Goal: Information Seeking & Learning: Understand process/instructions

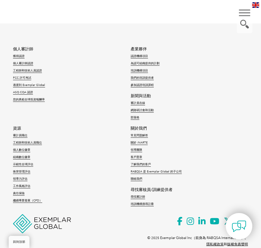
scroll to position [612, 0]
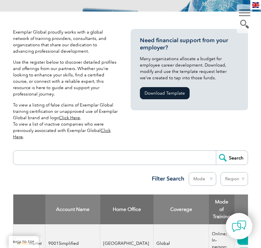
scroll to position [173, 0]
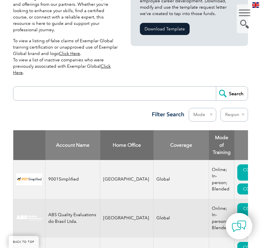
click at [146, 86] on input "search" at bounding box center [116, 93] width 200 height 14
type input "ㄖㄧ"
type input "submastery"
click at [216, 86] on input "Search" at bounding box center [232, 93] width 32 height 14
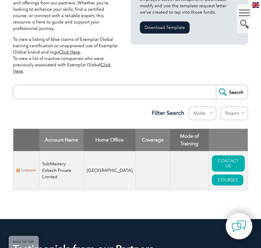
scroll to position [173, 0]
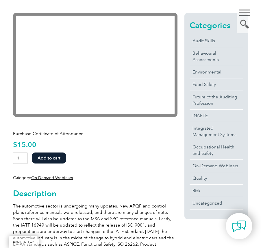
scroll to position [145, 0]
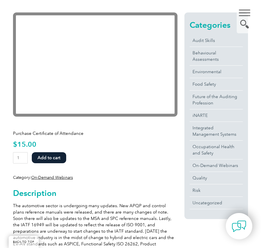
drag, startPoint x: 146, startPoint y: 141, endPoint x: 135, endPoint y: 170, distance: 30.7
drag, startPoint x: 135, startPoint y: 170, endPoint x: 123, endPoint y: 148, distance: 25.1
click at [123, 148] on div "Purchase Certificate of Attendance $ 15.00 Changes and Update to Automotive Sta…" at bounding box center [95, 152] width 164 height 55
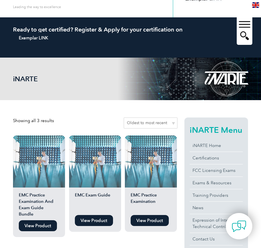
scroll to position [87, 0]
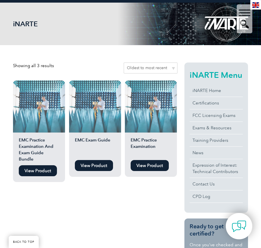
click at [136, 137] on h2 "EMC Practice Examination" at bounding box center [151, 147] width 52 height 20
click at [150, 160] on link "View Product" at bounding box center [150, 165] width 38 height 11
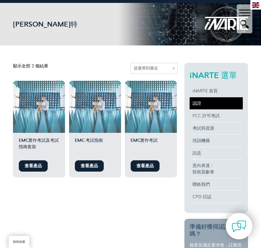
click at [197, 100] on link "認證" at bounding box center [216, 103] width 53 height 12
click at [201, 103] on link "認證" at bounding box center [216, 103] width 53 height 12
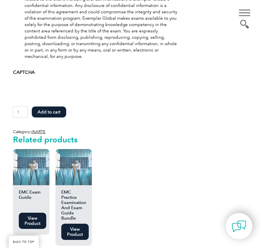
scroll to position [347, 0]
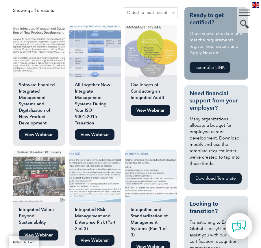
scroll to position [87, 0]
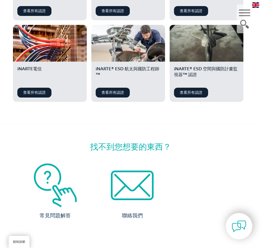
scroll to position [289, 0]
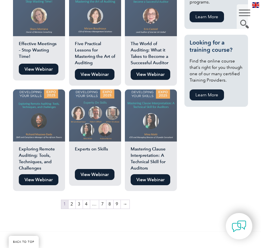
scroll to position [405, 0]
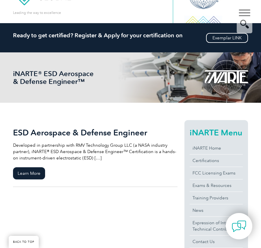
scroll to position [87, 0]
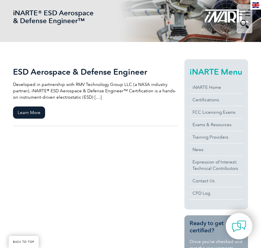
drag, startPoint x: 87, startPoint y: 120, endPoint x: 32, endPoint y: 138, distance: 57.2
click at [32, 138] on div "ESD Aerospace & Defense Engineer Developed in partnership with RMV Technology G…" at bounding box center [130, 238] width 235 height 393
drag, startPoint x: 176, startPoint y: 0, endPoint x: 93, endPoint y: 146, distance: 167.6
click at [93, 146] on div "ESD Aerospace & Defense Engineer Developed in partnership with RMV Technology G…" at bounding box center [130, 238] width 235 height 393
click at [30, 111] on span "Learn More" at bounding box center [29, 112] width 32 height 12
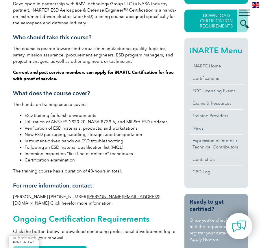
scroll to position [116, 0]
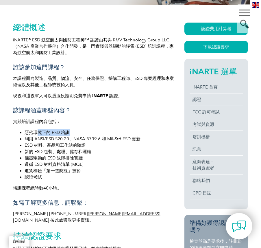
drag, startPoint x: 36, startPoint y: 132, endPoint x: 81, endPoint y: 134, distance: 45.7
click at [81, 134] on li "惡劣環境下的 ESD 培訓" at bounding box center [101, 132] width 153 height 6
click at [38, 138] on font "利用 ANSI/ESD S20.20、NASA 8739.6 和 Mil-Std ESD 更新" at bounding box center [83, 138] width 116 height 5
drag, startPoint x: 38, startPoint y: 138, endPoint x: 138, endPoint y: 133, distance: 100.1
click at [138, 133] on ul "惡劣環境下的 ESD 培訓 利用 ANSI/ESD S20.20、NASA 8739.6 和 Mil-Std ESD 更新 ESD 材料、產品和工作站的驗證 …" at bounding box center [95, 154] width 164 height 51
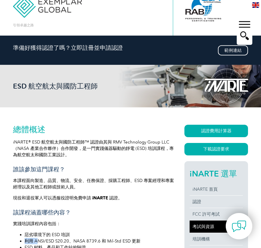
scroll to position [0, 0]
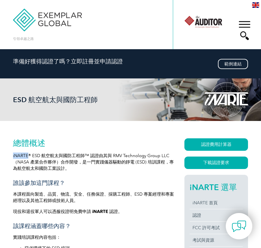
drag, startPoint x: 27, startPoint y: 155, endPoint x: 14, endPoint y: 153, distance: 14.0
click at [14, 153] on font "iNARTE® ESD 航空航太與國防工程師™ 認證由其與 RMV Technology Group LLC（NASA 產業合作夥伴）合作開發，是一門實踐儀器…" at bounding box center [93, 162] width 161 height 18
copy font "iNARTE"
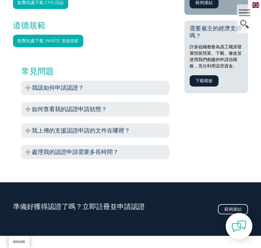
scroll to position [376, 0]
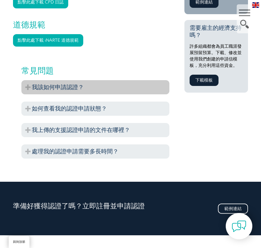
click at [76, 90] on font "我該如何申請認證？" at bounding box center [58, 87] width 52 height 7
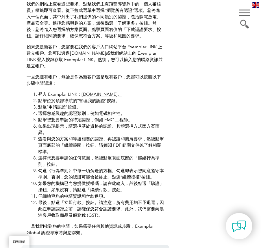
scroll to position [491, 0]
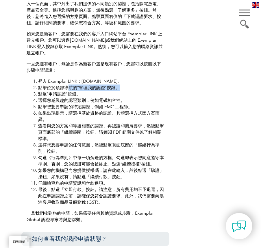
drag, startPoint x: 70, startPoint y: 89, endPoint x: 151, endPoint y: 90, distance: 81.5
click at [151, 90] on li "點擊位於頂部導航的“管理我的認證”按鈕。" at bounding box center [101, 87] width 126 height 6
click at [81, 102] on font "選擇您感興趣的認證類別，例如電磁相容性。" at bounding box center [81, 100] width 87 height 5
drag, startPoint x: 56, startPoint y: 106, endPoint x: 136, endPoint y: 102, distance: 79.8
click at [136, 102] on ol "登入 Exemplar LINK： www.exemplarlink.org。 點擊位於頂部導航的“管理我的認證”按鈕。 點擊“申請認證”按鈕。 選擇您感興趣…" at bounding box center [96, 141] width 138 height 127
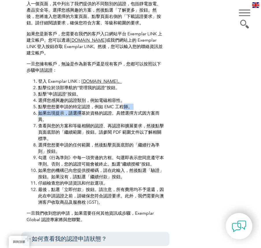
drag, startPoint x: 80, startPoint y: 112, endPoint x: 122, endPoint y: 109, distance: 42.0
click at [122, 109] on ol "登入 Exemplar LINK： www.exemplarlink.org。 點擊位於頂部導航的“管理我的認證”按鈕。 點擊“申請認證”按鈕。 選擇您感興趣…" at bounding box center [96, 141] width 138 height 127
drag, startPoint x: 85, startPoint y: 124, endPoint x: 106, endPoint y: 124, distance: 20.8
click at [106, 124] on li "查看與您的方案和等級相關的認證、再認證和擴展要求，然後點擊頁面底部的「繼續範圍」按鈕。請參閱 PDF 範圍文件以了解相關標準。" at bounding box center [101, 132] width 126 height 19
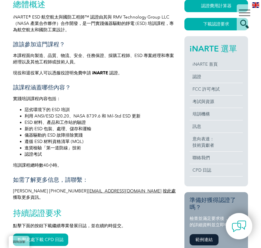
scroll to position [116, 0]
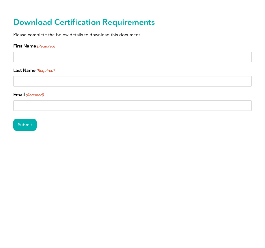
click at [212, 26] on h2 "Download Certification Requirements" at bounding box center [132, 21] width 239 height 9
